Goal: Task Accomplishment & Management: Manage account settings

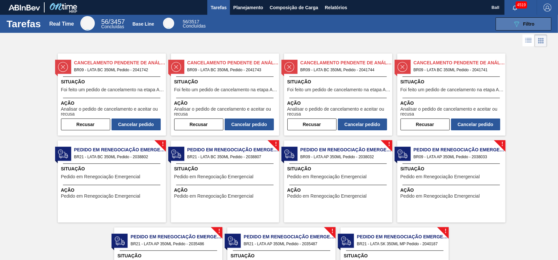
click at [519, 25] on icon "089F7B8B-B2A5-4AFE-B5C0-19BA573D28AC" at bounding box center [516, 24] width 8 height 8
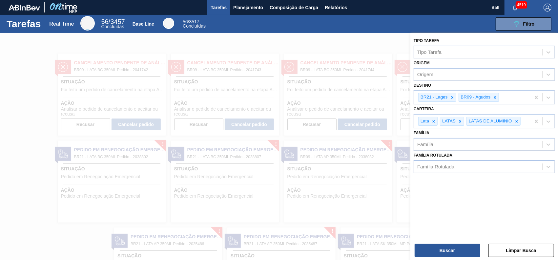
click at [281, 26] on div "089F7B8B-B2A5-4AFE-B5C0-19BA573D28AC Filtro" at bounding box center [382, 23] width 344 height 13
click at [257, 3] on button "Planejamento" at bounding box center [248, 7] width 36 height 15
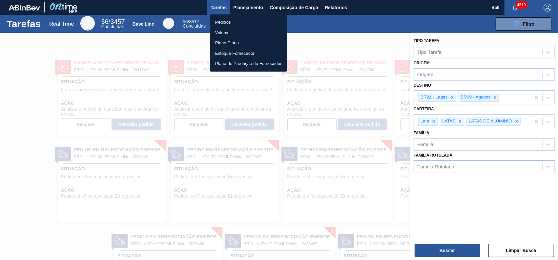
click at [222, 20] on li "Pedidos" at bounding box center [248, 22] width 77 height 10
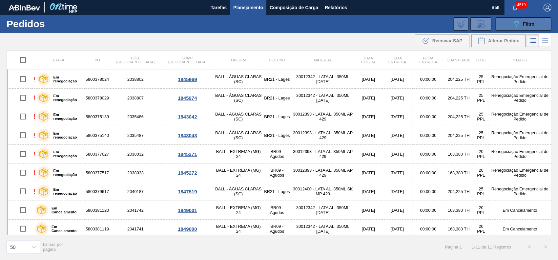
click at [537, 24] on button "089F7B8B-B2A5-4AFE-B5C0-19BA573D28AC Filtro" at bounding box center [523, 23] width 56 height 13
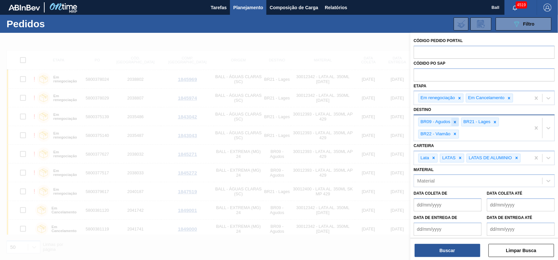
click at [453, 123] on icon at bounding box center [454, 122] width 5 height 5
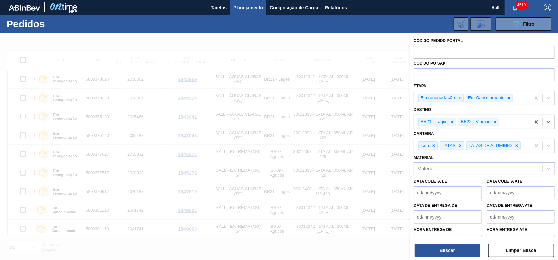
click at [453, 123] on icon at bounding box center [452, 122] width 5 height 5
click at [453, 123] on icon at bounding box center [454, 122] width 5 height 5
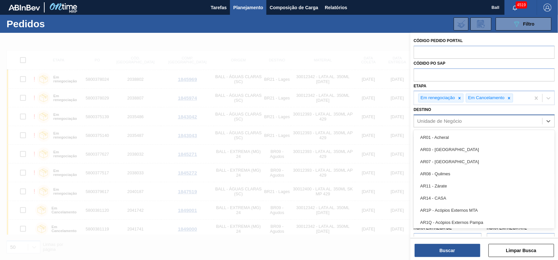
click at [453, 123] on div "Unidade de Negócio" at bounding box center [439, 121] width 45 height 6
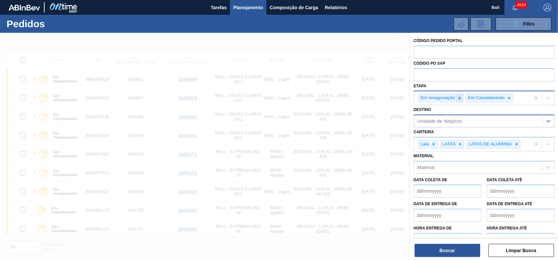
click at [458, 96] on icon at bounding box center [459, 98] width 5 height 5
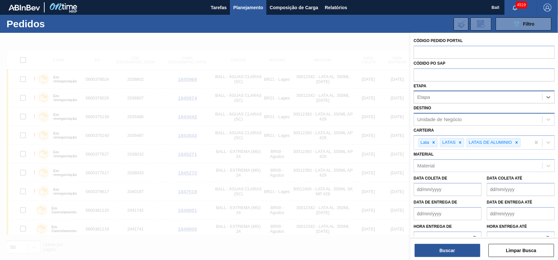
click at [458, 96] on div "Etapa" at bounding box center [478, 97] width 128 height 10
click at [437, 52] on input "text" at bounding box center [483, 52] width 141 height 12
click at [458, 78] on input "text" at bounding box center [483, 74] width 141 height 12
paste input "5800385152"
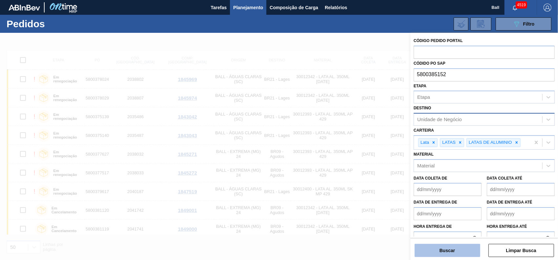
type input "5800385152"
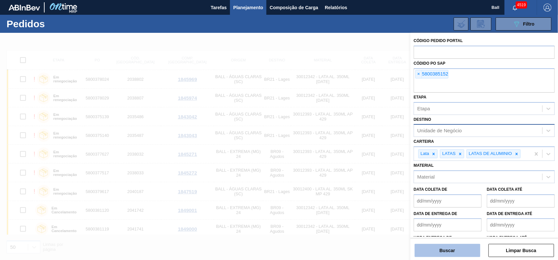
click at [456, 249] on button "Buscar" at bounding box center [447, 250] width 66 height 13
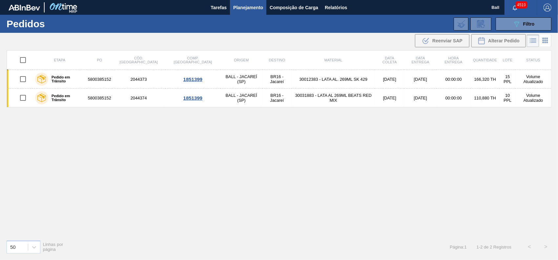
click at [274, 128] on div "Etapa PO Cód. Pedido Comp. Carga Origem Destino Material Data coleta Data entre…" at bounding box center [279, 142] width 545 height 184
click at [341, 194] on div "Etapa PO Cód. Pedido Comp. Carga Origem Destino Material Data coleta Data entre…" at bounding box center [279, 142] width 545 height 184
click at [187, 137] on div "Etapa PO Cód. Pedido Comp. Carga Origem Destino Material Data coleta Data entre…" at bounding box center [279, 142] width 545 height 184
click at [207, 140] on div "Etapa PO Cód. Pedido Comp. Carga Origem Destino Material Data coleta Data entre…" at bounding box center [279, 142] width 545 height 184
click at [520, 26] on div "089F7B8B-B2A5-4AFE-B5C0-19BA573D28AC Filtro" at bounding box center [523, 24] width 22 height 8
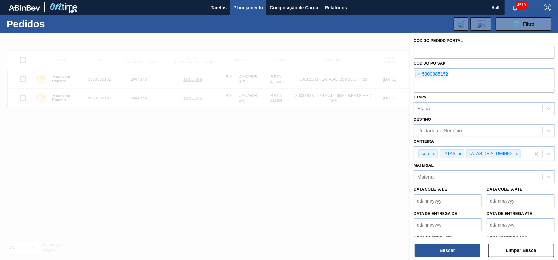
drag, startPoint x: 459, startPoint y: 76, endPoint x: 409, endPoint y: 80, distance: 51.0
click at [410, 80] on div "Código Pedido Portal Códido PO SAP × 5800385152 Etapa Etapa Destino Unidade de …" at bounding box center [484, 163] width 148 height 260
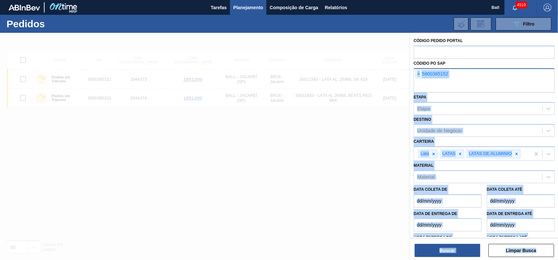
click at [487, 85] on input "text" at bounding box center [483, 86] width 141 height 12
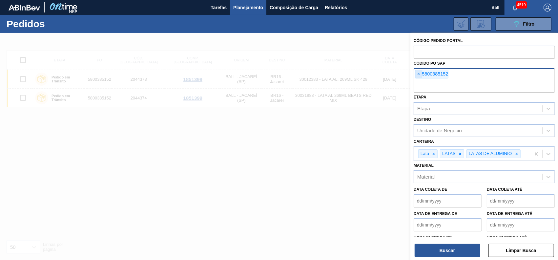
click at [420, 73] on span "×" at bounding box center [418, 74] width 6 height 8
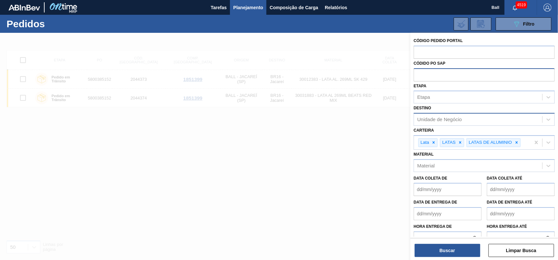
click at [455, 121] on div "Unidade de Negócio" at bounding box center [439, 120] width 45 height 6
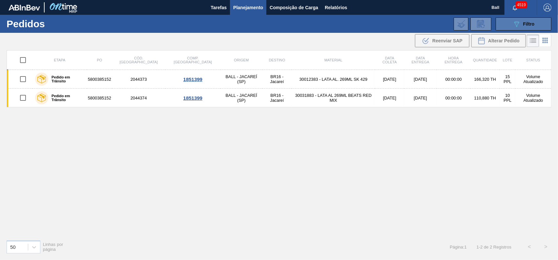
click at [529, 24] on span "Filtro" at bounding box center [528, 23] width 11 height 5
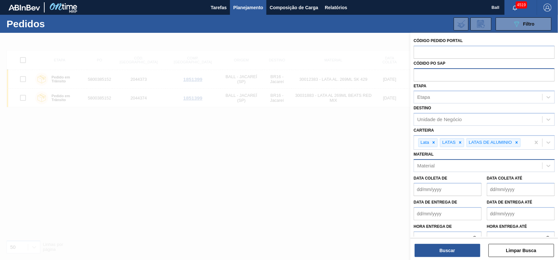
click at [465, 169] on div "Material" at bounding box center [478, 166] width 128 height 10
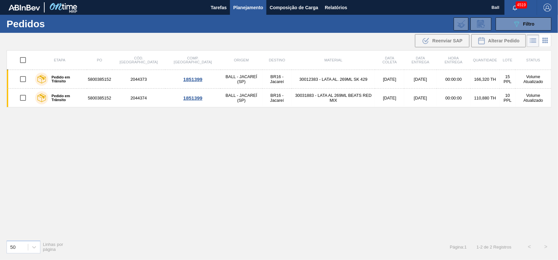
click at [497, 31] on div "089F7B8B-B2A5-4AFE-B5C0-19BA573D28AC Filtro Código Pedido Portal Códido PO SAP …" at bounding box center [329, 24] width 452 height 20
click at [515, 24] on icon "089F7B8B-B2A5-4AFE-B5C0-19BA573D28AC" at bounding box center [516, 24] width 8 height 8
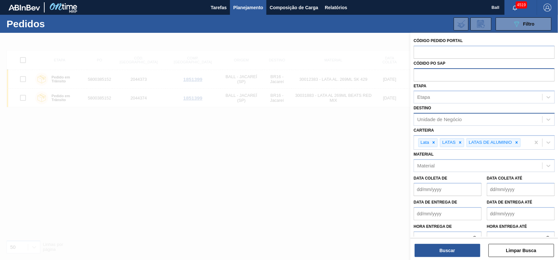
click at [461, 121] on div "Unidade de Negócio" at bounding box center [439, 120] width 45 height 6
type input "agudos"
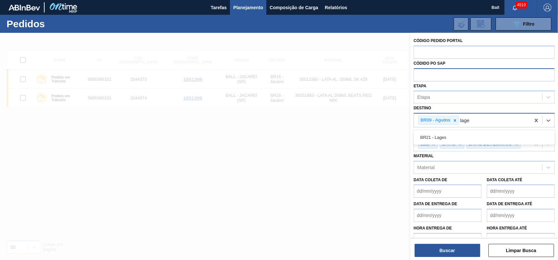
type input "lages"
type input "viam"
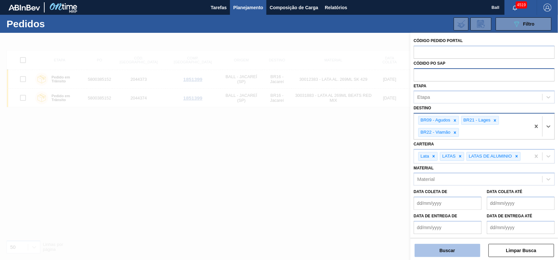
click at [451, 249] on button "Buscar" at bounding box center [447, 250] width 66 height 13
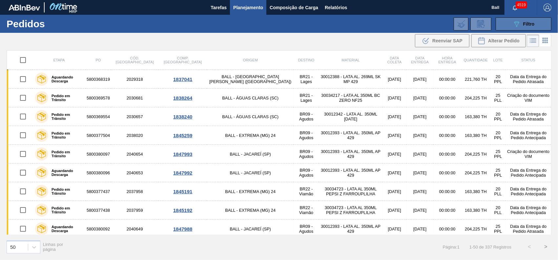
click at [526, 24] on span "Filtro" at bounding box center [528, 23] width 11 height 5
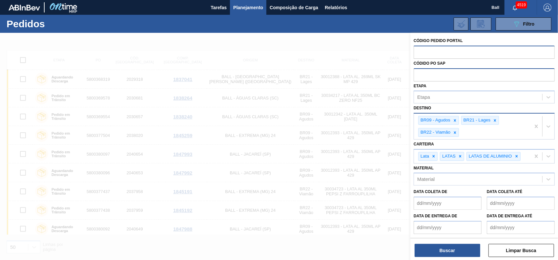
click at [479, 51] on input "text" at bounding box center [483, 52] width 141 height 12
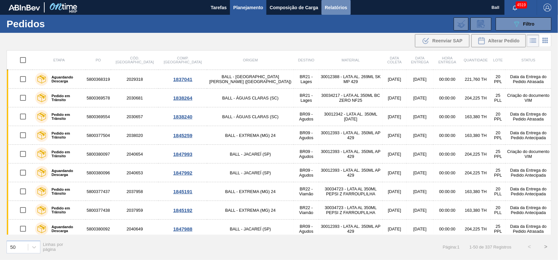
click at [340, 10] on span "Relatórios" at bounding box center [336, 8] width 22 height 8
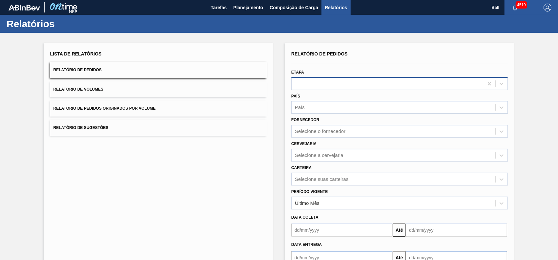
click at [352, 87] on div at bounding box center [387, 84] width 192 height 10
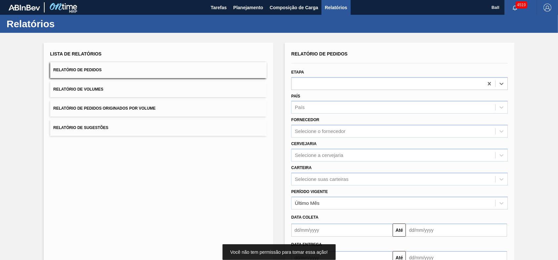
click at [196, 70] on button "Relatório de Pedidos" at bounding box center [158, 70] width 216 height 16
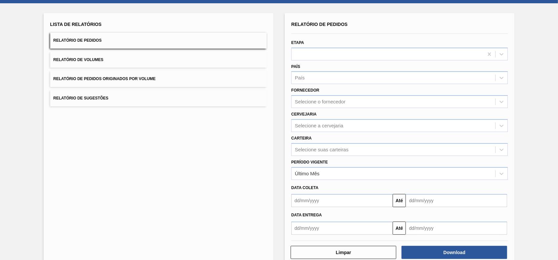
scroll to position [43, 0]
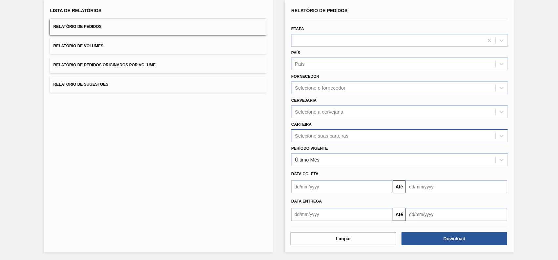
click at [358, 135] on div "Selecione suas carteiras" at bounding box center [393, 136] width 204 height 10
type input "agudos"
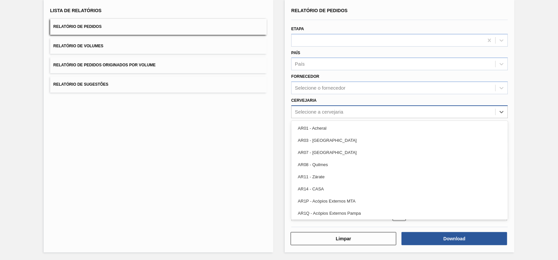
click at [347, 111] on div "Selecione a cervejaria" at bounding box center [393, 112] width 204 height 10
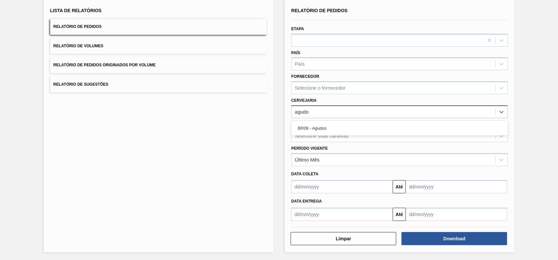
type input "agudos"
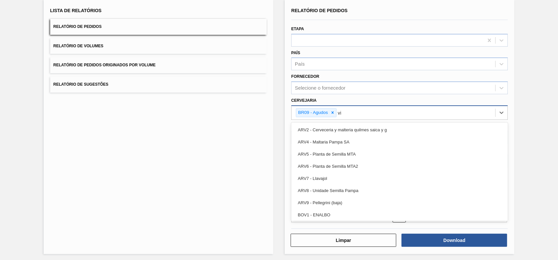
type input "viam"
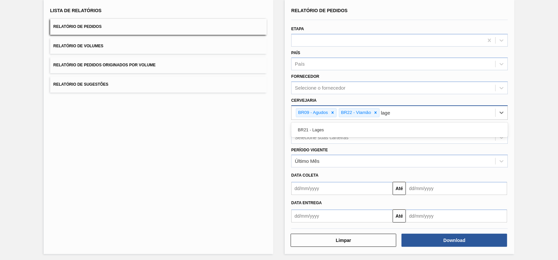
type input "lages"
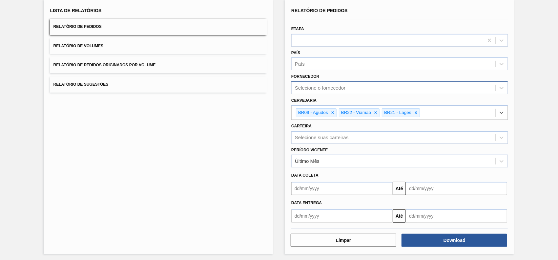
click at [322, 90] on div "Selecione o fornecedor" at bounding box center [320, 88] width 50 height 6
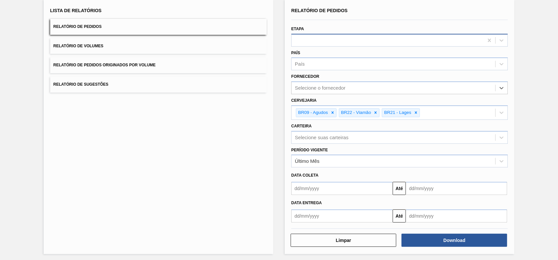
click at [321, 45] on div at bounding box center [399, 40] width 216 height 13
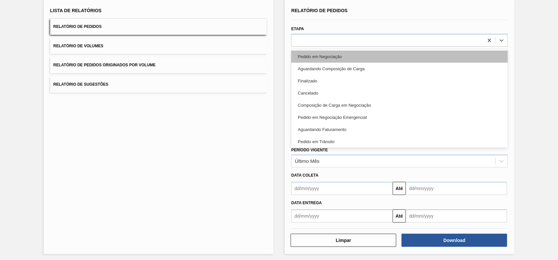
click at [326, 58] on div "Pedido em Negociação" at bounding box center [399, 56] width 216 height 12
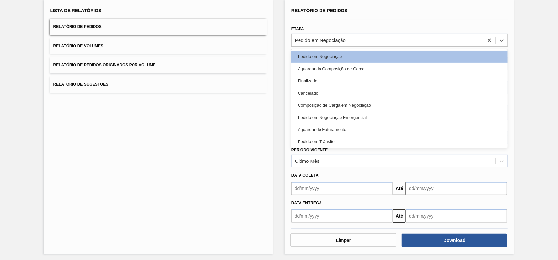
click at [354, 46] on div "Pedido em Negociação" at bounding box center [399, 40] width 216 height 13
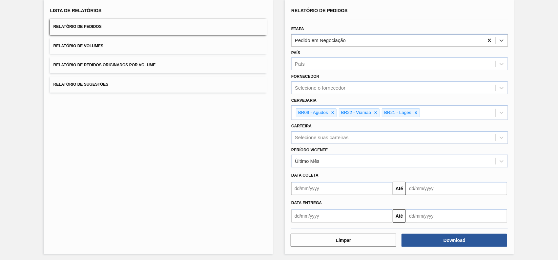
click at [490, 40] on icon at bounding box center [489, 40] width 7 height 7
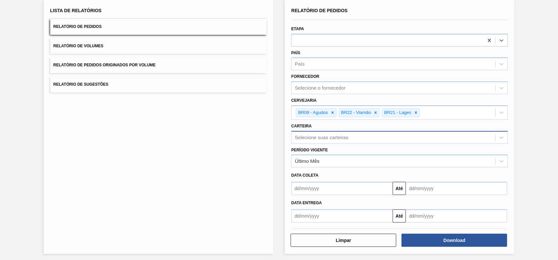
click at [359, 134] on div "Selecione suas carteiras" at bounding box center [393, 137] width 204 height 10
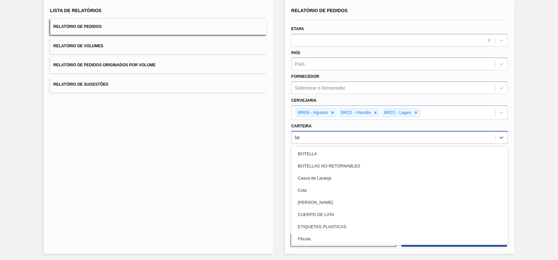
type input "lata"
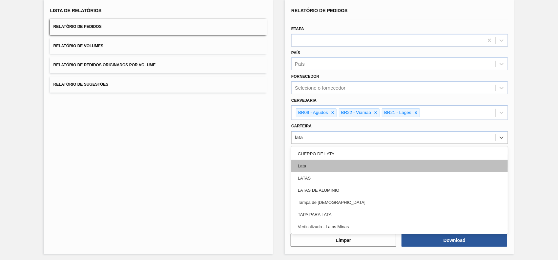
click at [328, 162] on div "Lata" at bounding box center [399, 166] width 216 height 12
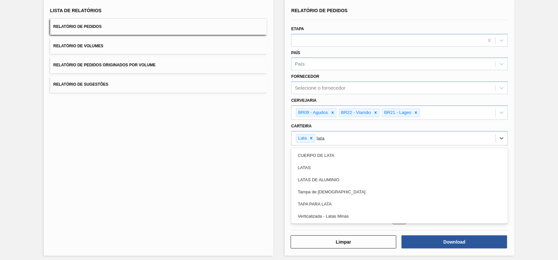
type input "latas"
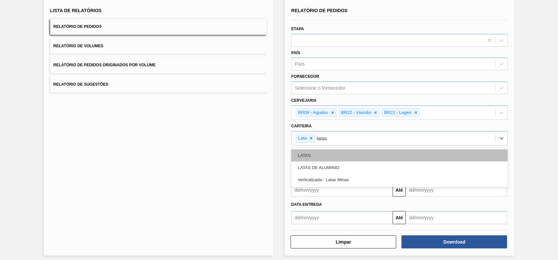
click at [334, 159] on div "LATAS" at bounding box center [399, 155] width 216 height 12
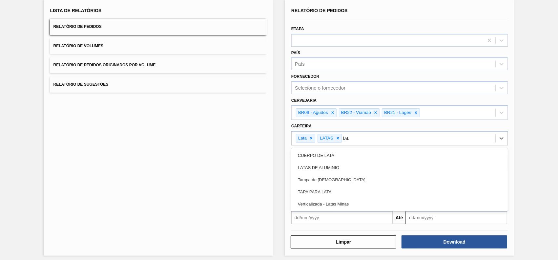
type input "latas"
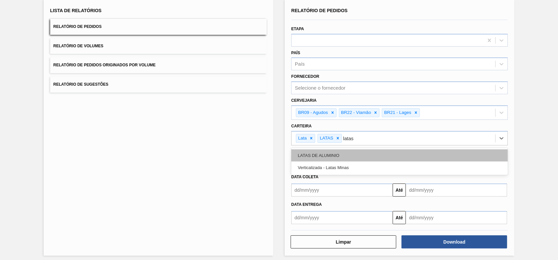
click at [333, 158] on div "LATAS DE ALUMINIO" at bounding box center [399, 155] width 216 height 12
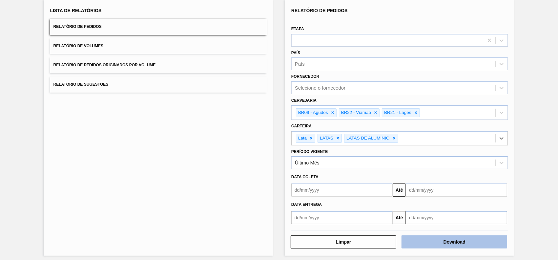
click at [447, 244] on button "Download" at bounding box center [454, 241] width 106 height 13
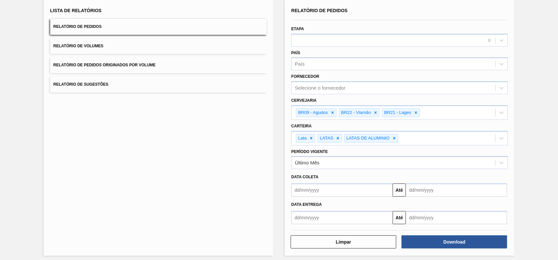
click at [118, 47] on button "Relatório de Volumes" at bounding box center [158, 46] width 216 height 16
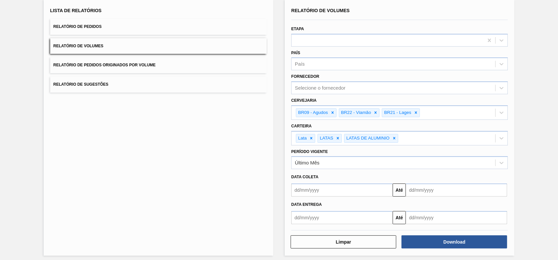
scroll to position [46, 0]
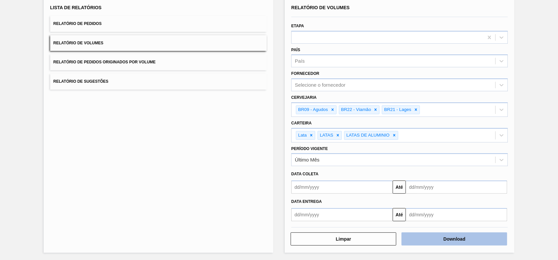
click at [483, 236] on button "Download" at bounding box center [454, 238] width 106 height 13
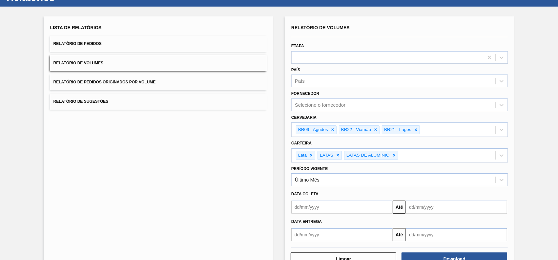
scroll to position [0, 0]
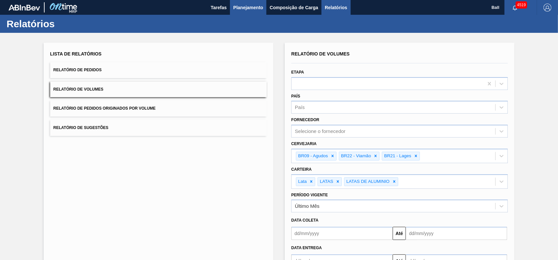
click at [244, 8] on span "Planejamento" at bounding box center [248, 8] width 30 height 8
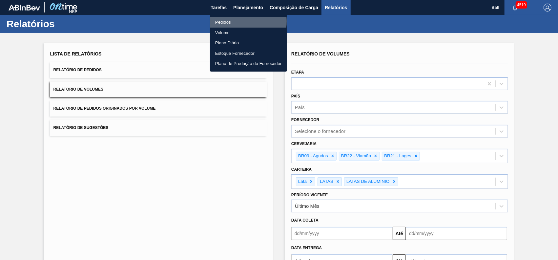
click at [229, 21] on li "Pedidos" at bounding box center [248, 22] width 77 height 10
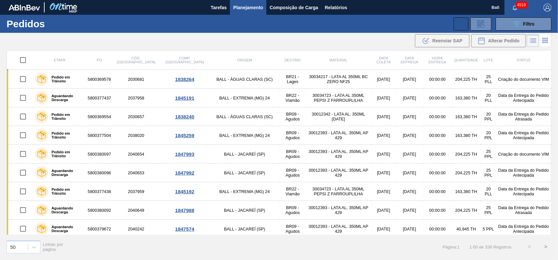
click at [464, 26] on icon at bounding box center [461, 24] width 8 height 8
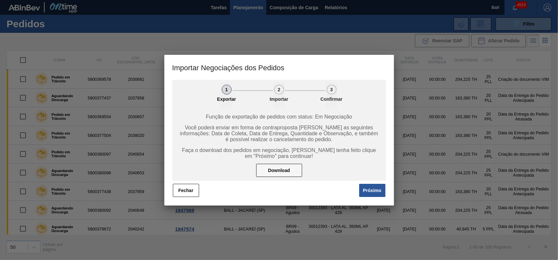
click at [379, 198] on div "1 Exportar 2 Importar 3 Confirmar Função de exportação de pedidos com status: E…" at bounding box center [279, 143] width 230 height 126
click at [377, 193] on button "Próximo" at bounding box center [372, 190] width 26 height 13
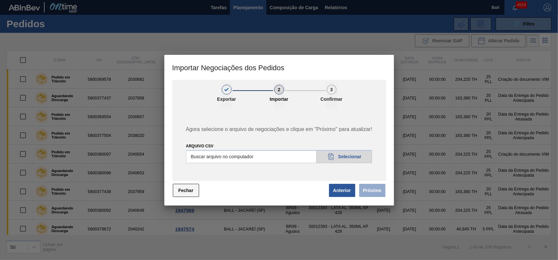
click at [184, 186] on button "Fechar" at bounding box center [186, 190] width 26 height 13
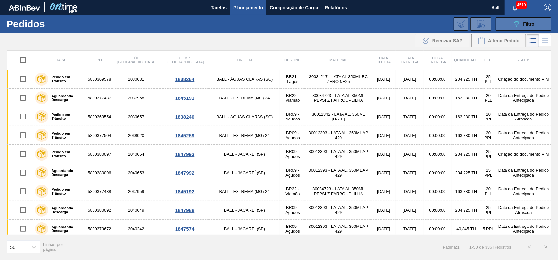
click at [530, 27] on div "089F7B8B-B2A5-4AFE-B5C0-19BA573D28AC Filtro" at bounding box center [523, 24] width 22 height 8
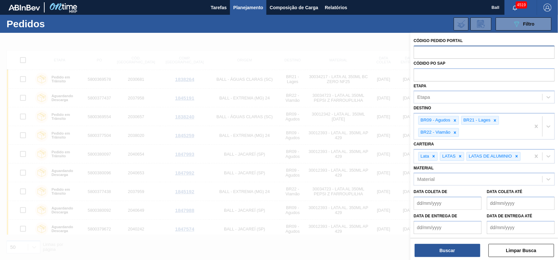
click at [498, 51] on input "text" at bounding box center [483, 52] width 141 height 12
paste input "2040187"
type input "2040187"
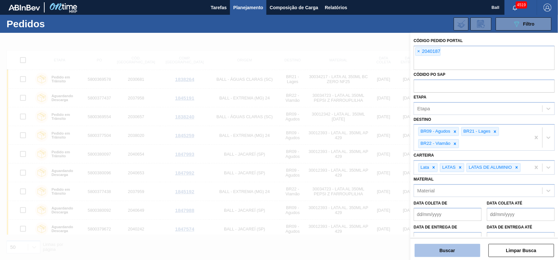
click at [451, 246] on button "Buscar" at bounding box center [447, 250] width 66 height 13
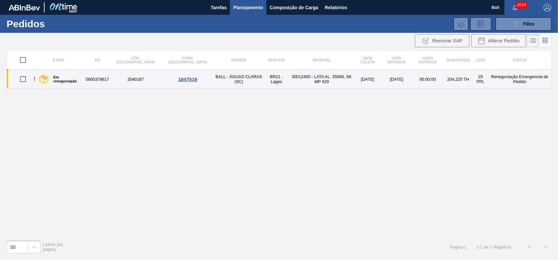
click at [96, 78] on td "5800379617" at bounding box center [97, 79] width 25 height 19
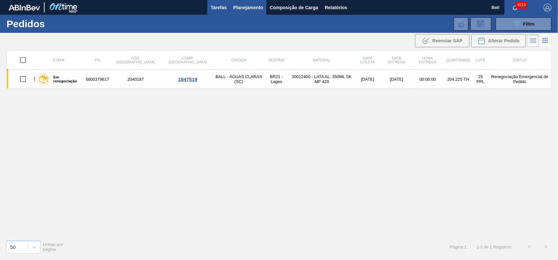
click at [222, 8] on span "Tarefas" at bounding box center [218, 8] width 16 height 8
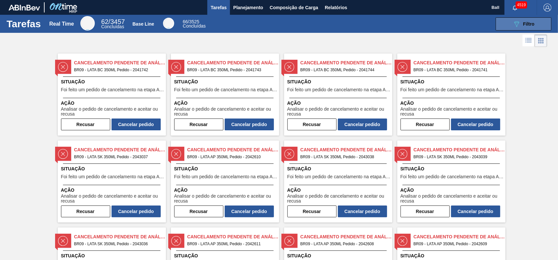
click at [533, 23] on button "089F7B8B-B2A5-4AFE-B5C0-19BA573D28AC Filtro" at bounding box center [523, 23] width 56 height 13
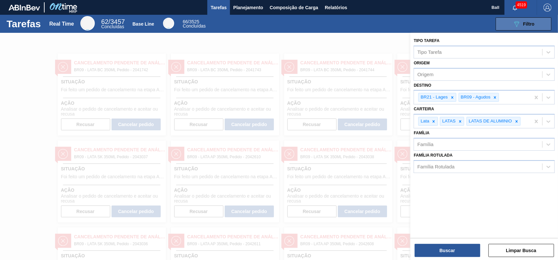
click at [533, 23] on button "089F7B8B-B2A5-4AFE-B5C0-19BA573D28AC Filtro" at bounding box center [523, 23] width 56 height 13
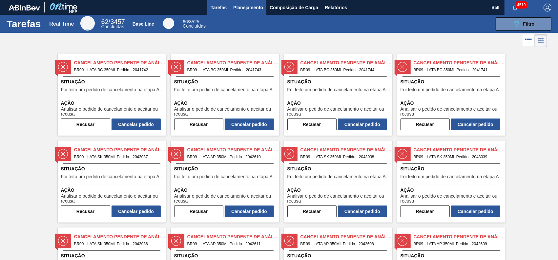
click at [244, 5] on span "Planejamento" at bounding box center [248, 8] width 30 height 8
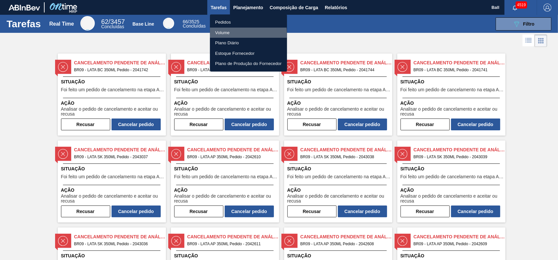
click at [230, 34] on li "Volume" at bounding box center [248, 33] width 77 height 10
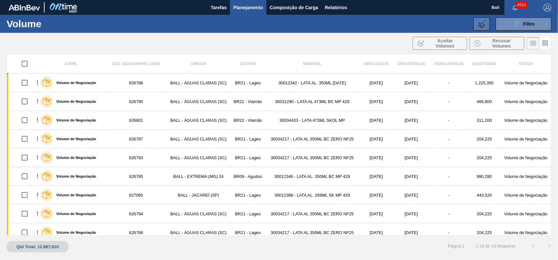
click at [482, 24] on icon at bounding box center [481, 24] width 8 height 8
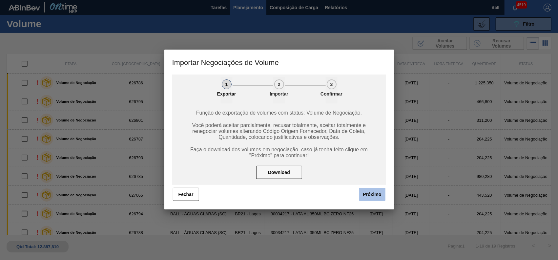
click at [362, 192] on button "Próximo" at bounding box center [372, 194] width 26 height 13
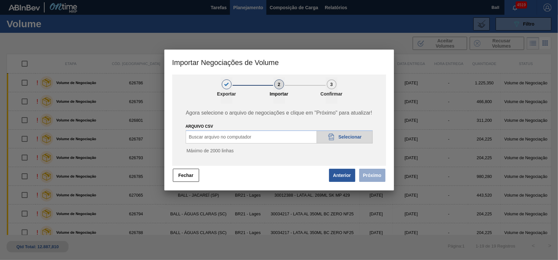
click at [348, 144] on div "ARQUIVO CSV Buscar arquivo no computador 20DAD902-3625-4257-8FDA-0C0CB19E2A3D S…" at bounding box center [279, 139] width 187 height 35
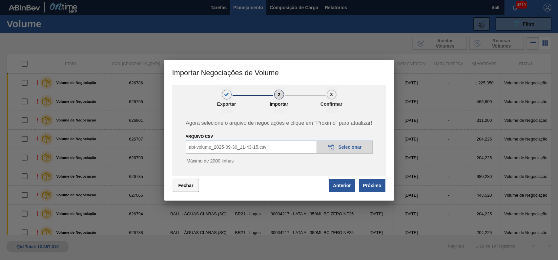
click at [182, 185] on button "Fechar" at bounding box center [186, 185] width 26 height 13
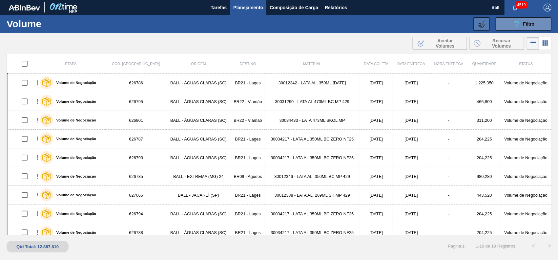
click at [481, 22] on icon at bounding box center [481, 24] width 8 height 8
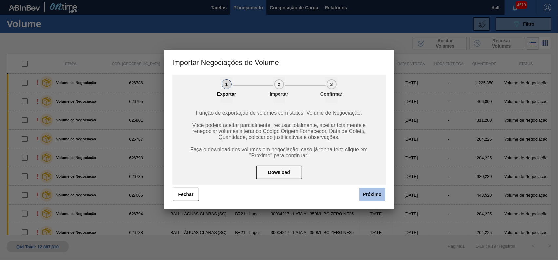
click at [383, 197] on button "Próximo" at bounding box center [372, 194] width 26 height 13
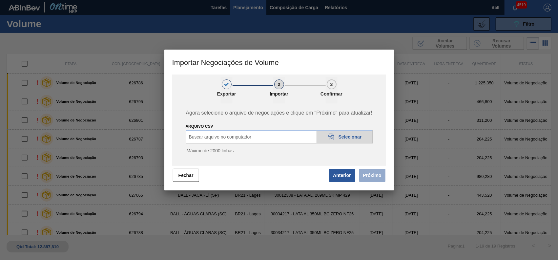
click at [360, 136] on span "Selecionar" at bounding box center [349, 136] width 23 height 5
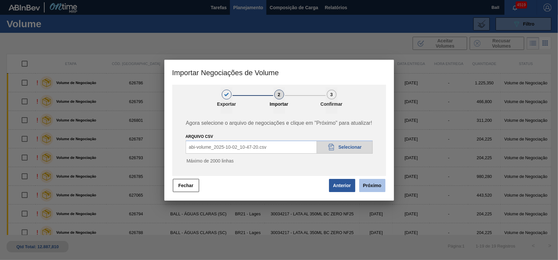
click at [370, 185] on button "Próximo" at bounding box center [372, 185] width 26 height 13
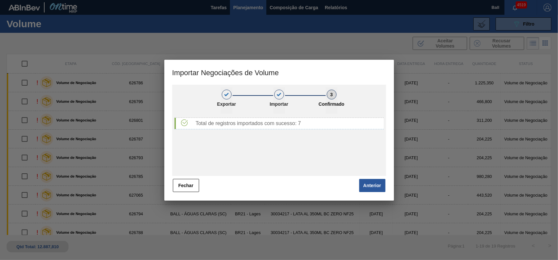
click at [199, 192] on div "1 Exportar 2 Importar 3 Confirmado Total de registros importados com sucesso: 7…" at bounding box center [279, 143] width 230 height 116
click at [190, 190] on button "Fechar" at bounding box center [186, 185] width 26 height 13
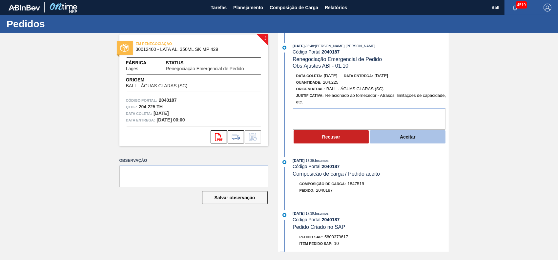
click at [399, 139] on button "Aceitar" at bounding box center [407, 136] width 75 height 13
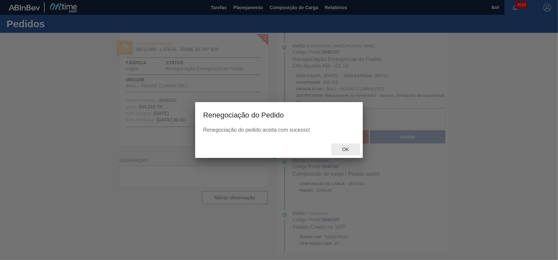
click at [342, 146] on div "Ok" at bounding box center [345, 149] width 29 height 12
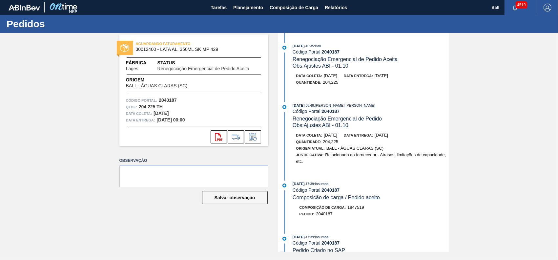
click at [557, 31] on div "Pedidos" at bounding box center [279, 24] width 558 height 18
